Goal: Information Seeking & Learning: Learn about a topic

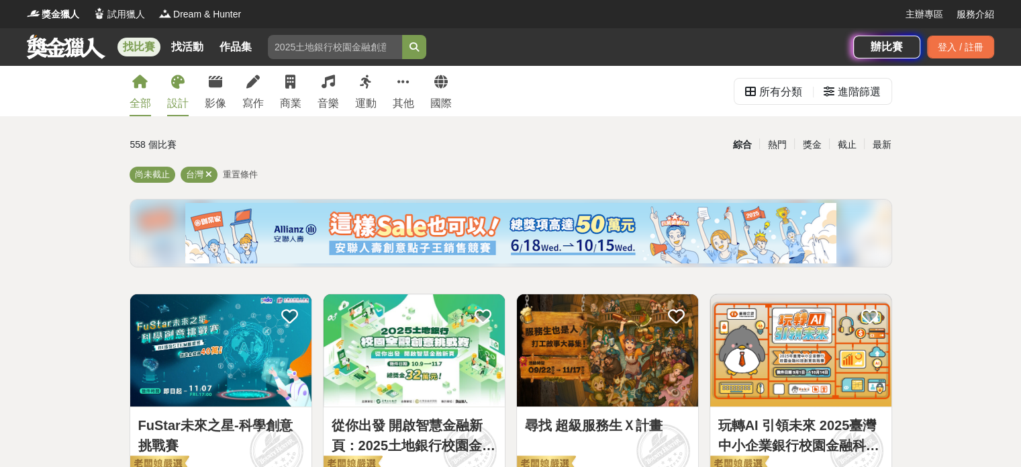
click at [171, 76] on icon at bounding box center [177, 81] width 13 height 13
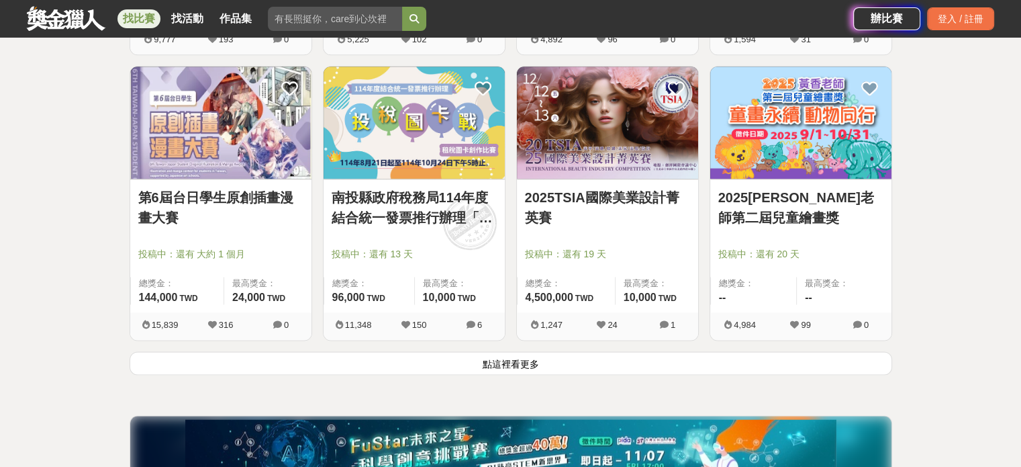
scroll to position [1769, 0]
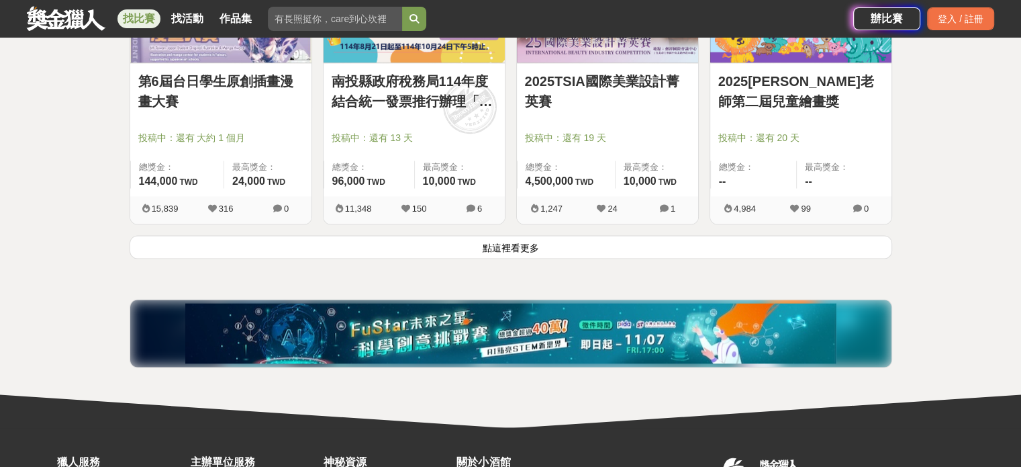
click at [740, 251] on button "點這裡看更多" at bounding box center [511, 246] width 763 height 23
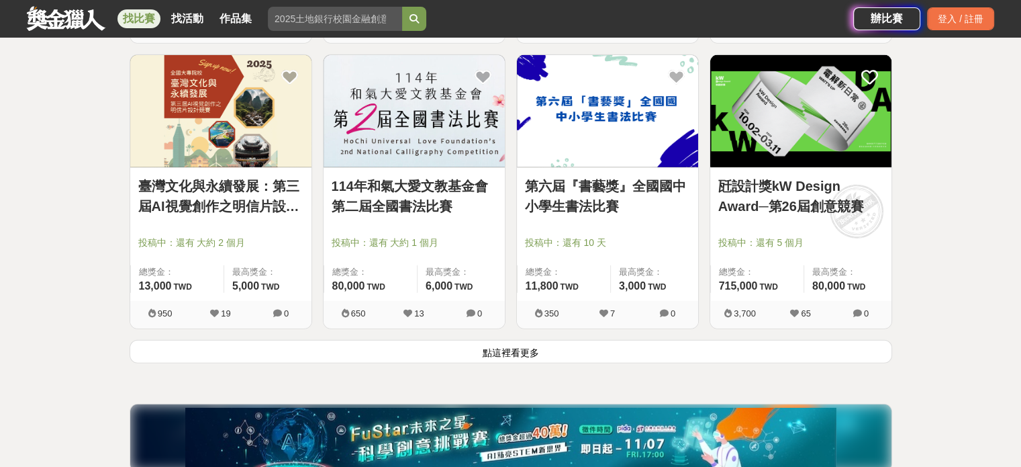
scroll to position [3397, 0]
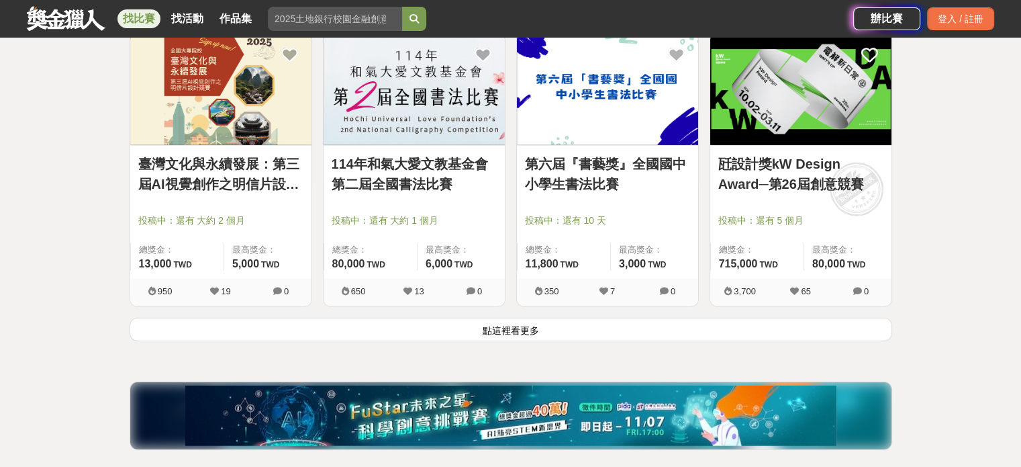
click at [684, 327] on button "點這裡看更多" at bounding box center [511, 329] width 763 height 23
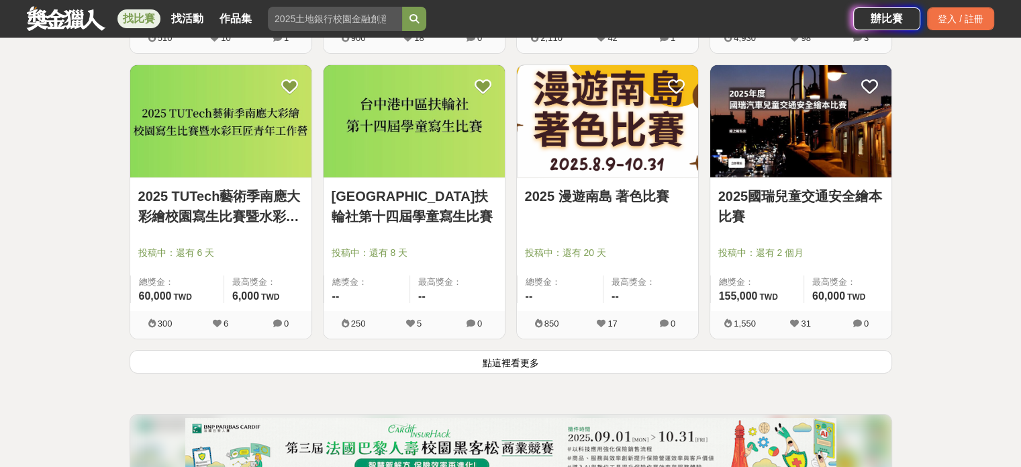
scroll to position [5076, 0]
click at [506, 364] on button "點這裡看更多" at bounding box center [511, 361] width 763 height 23
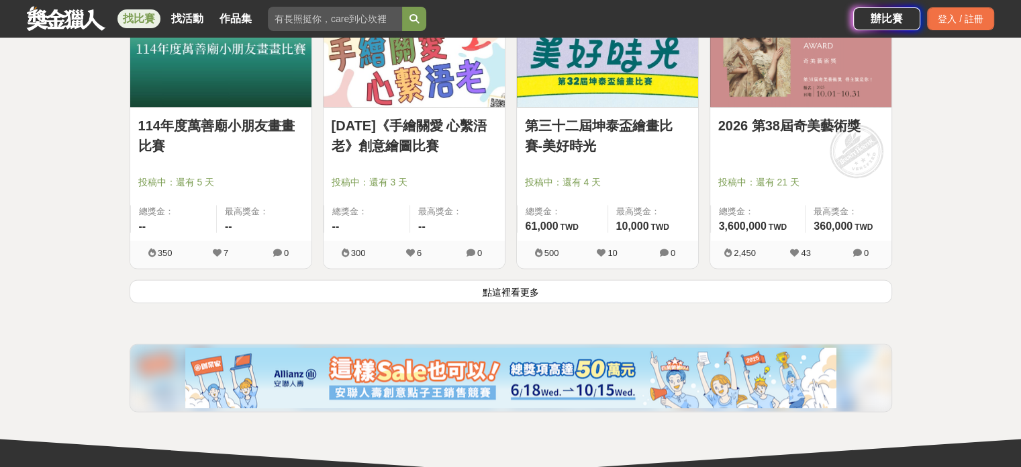
scroll to position [6857, 0]
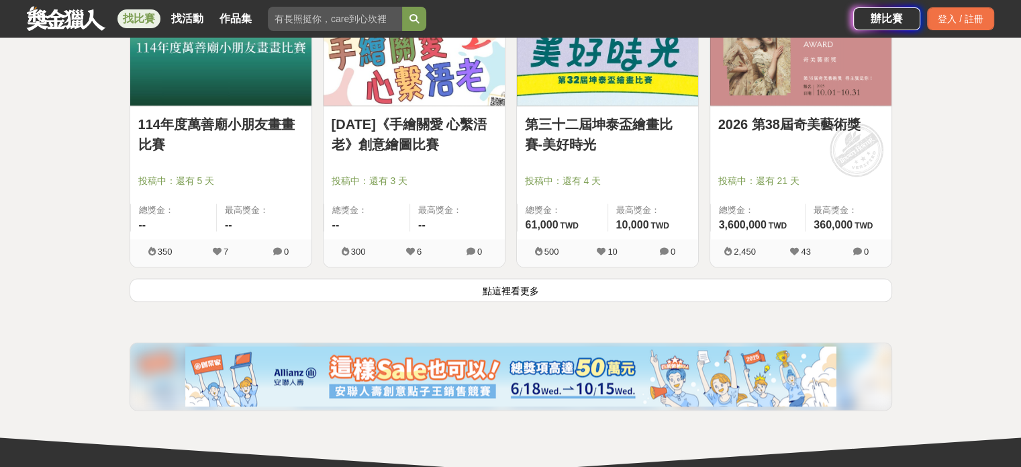
click at [518, 283] on button "點這裡看更多" at bounding box center [511, 289] width 763 height 23
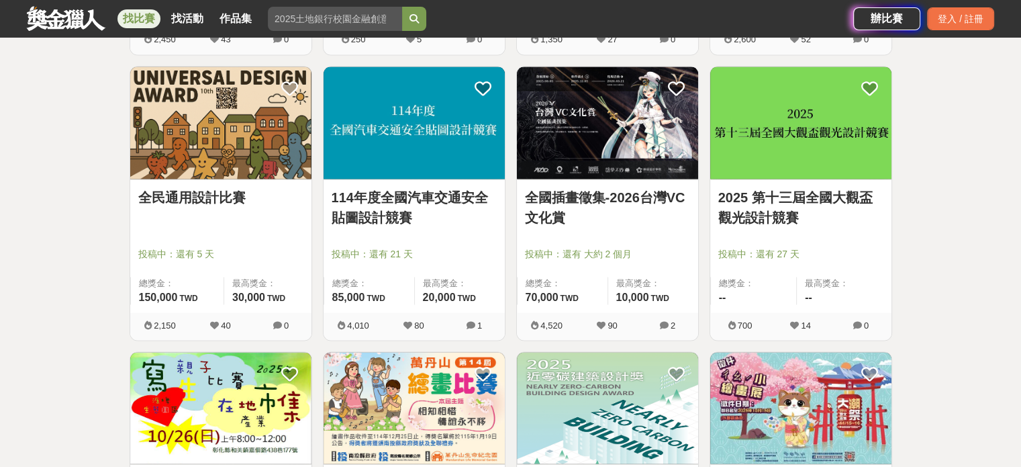
scroll to position [7409, 0]
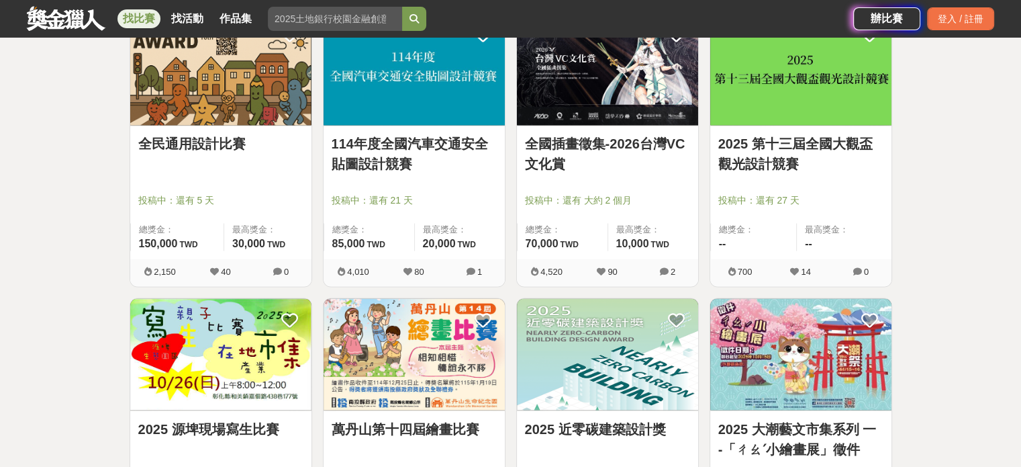
click at [360, 157] on link "114年度全國汽車交通安全貼圖設計競賽" at bounding box center [414, 154] width 165 height 40
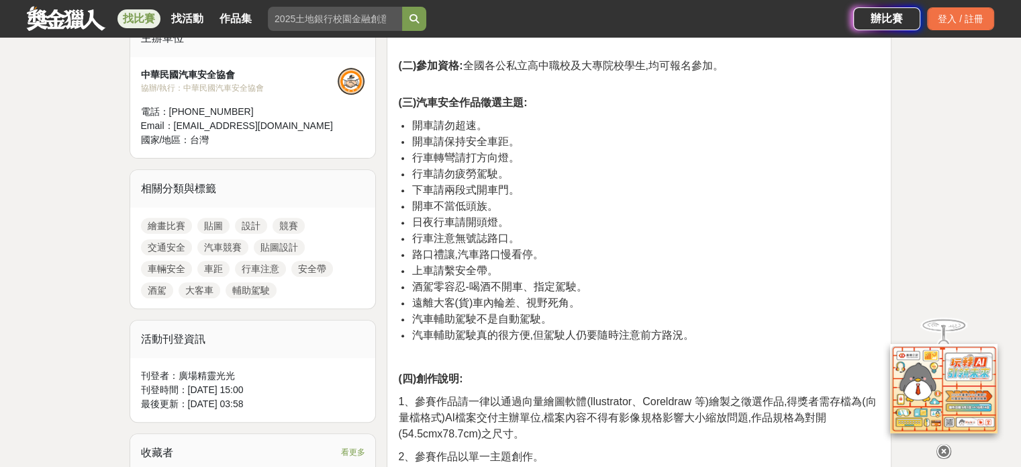
scroll to position [480, 0]
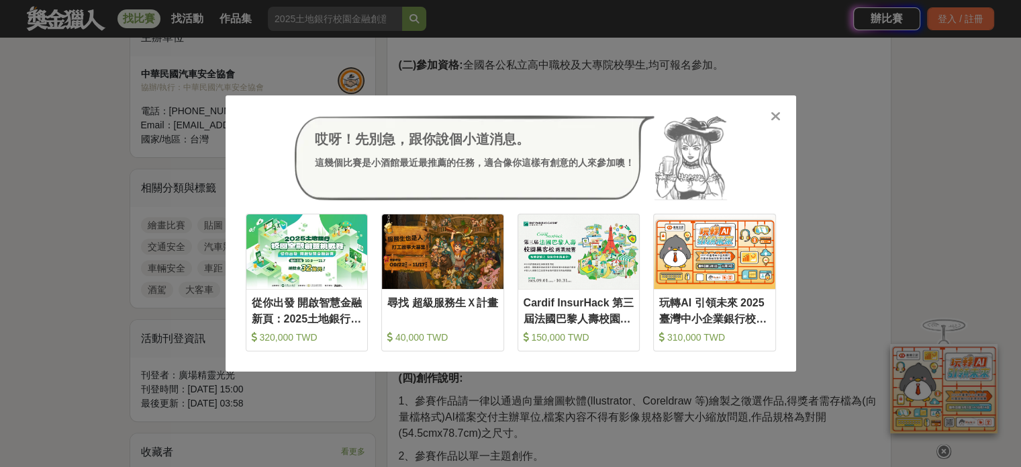
click at [781, 116] on div at bounding box center [775, 115] width 13 height 13
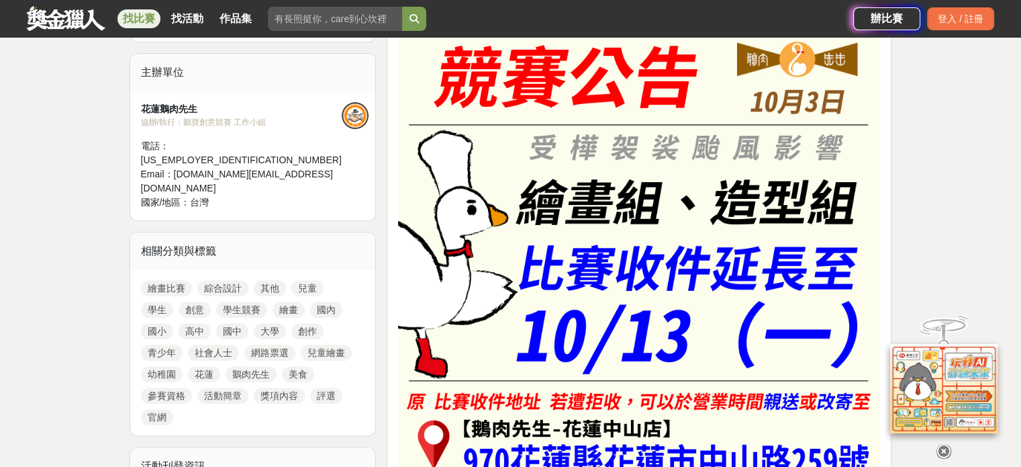
scroll to position [446, 0]
